Goal: Navigation & Orientation: Find specific page/section

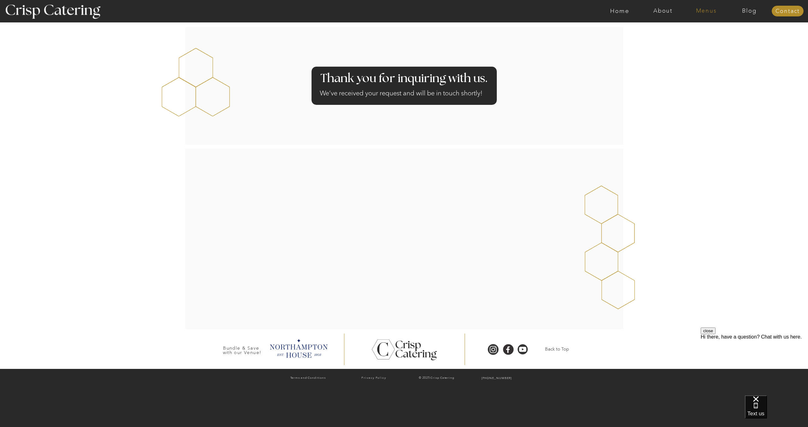
click at [701, 12] on nav "Menus" at bounding box center [706, 11] width 43 height 6
click at [698, 27] on nav "Summer (Mar-Aug)" at bounding box center [708, 29] width 57 height 6
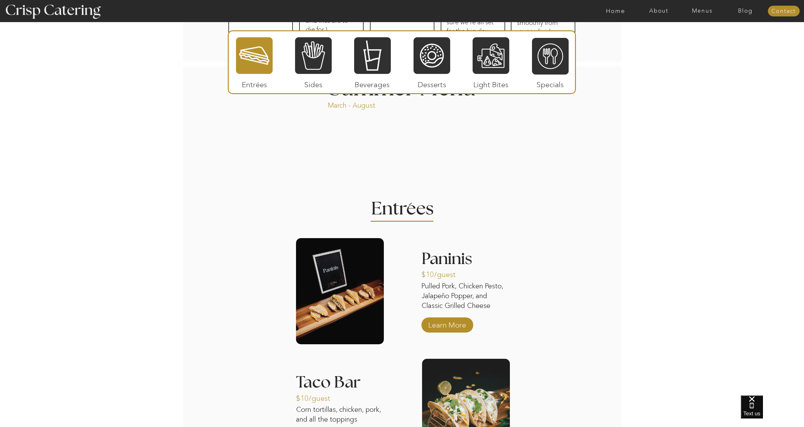
scroll to position [614, 0]
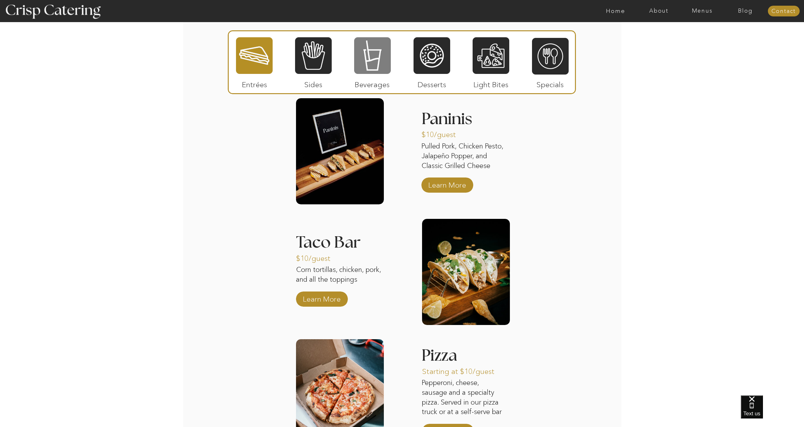
click at [361, 63] on div at bounding box center [372, 56] width 37 height 38
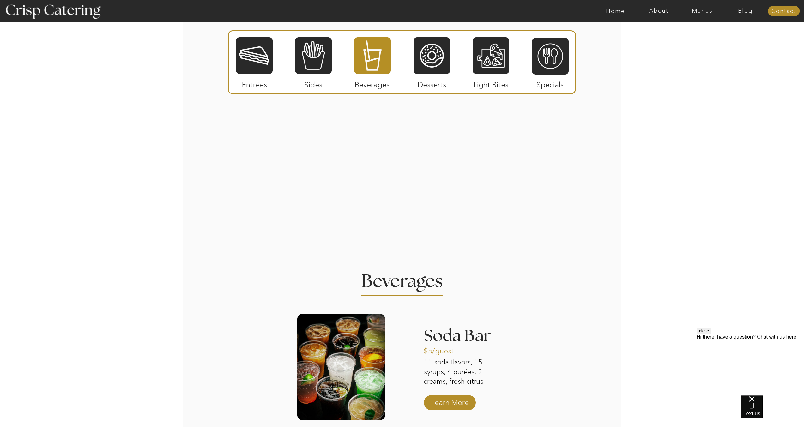
scroll to position [0, 0]
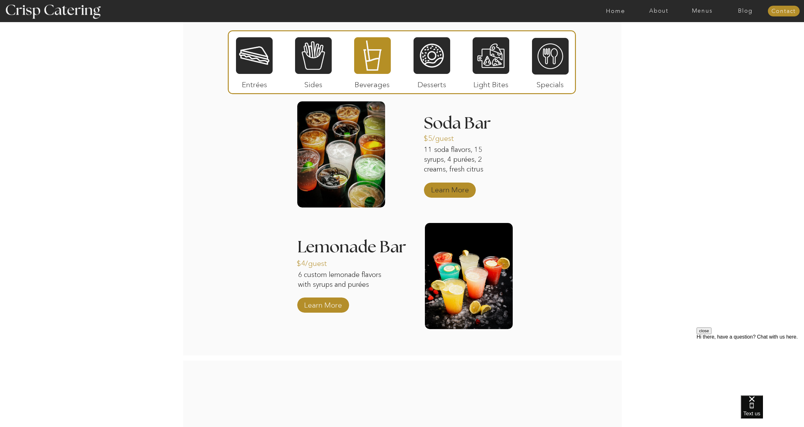
click at [442, 184] on p "Learn More" at bounding box center [450, 188] width 42 height 18
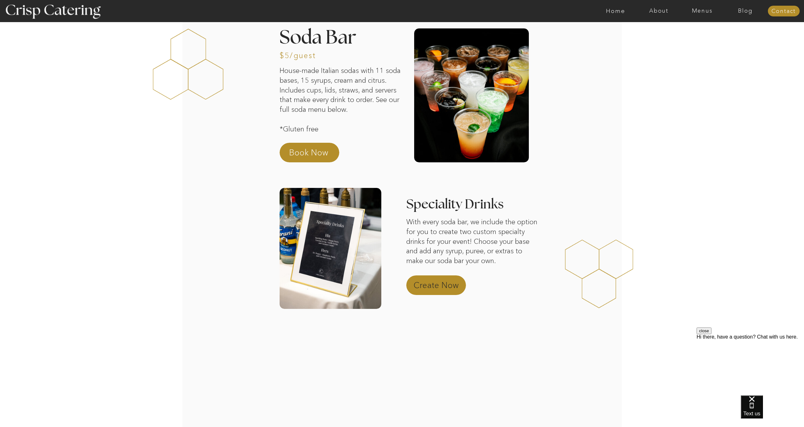
click at [425, 285] on p "Create Now" at bounding box center [441, 286] width 56 height 15
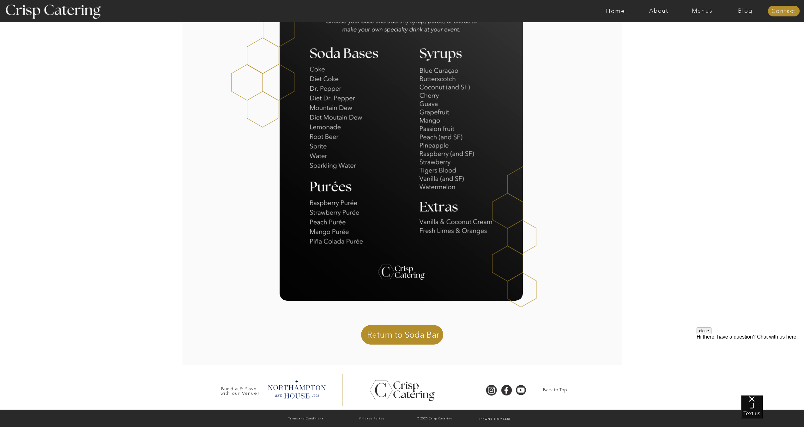
scroll to position [237, 0]
click at [386, 336] on p "Return to Soda Bar" at bounding box center [405, 336] width 76 height 15
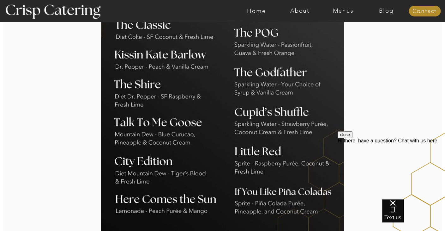
scroll to position [627, 0]
